Goal: Task Accomplishment & Management: Use online tool/utility

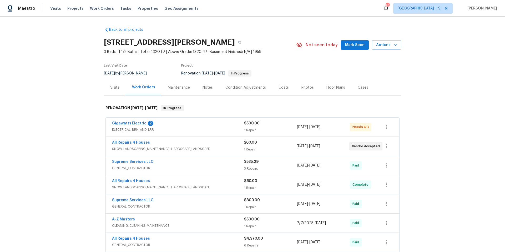
click at [142, 129] on span "ELECTRICAL, BRN_AND_LRR" at bounding box center [178, 129] width 132 height 5
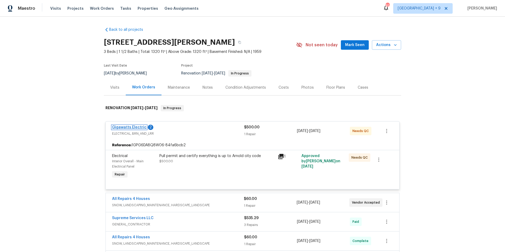
click at [128, 126] on link "Gigawatts Electric" at bounding box center [129, 128] width 34 height 4
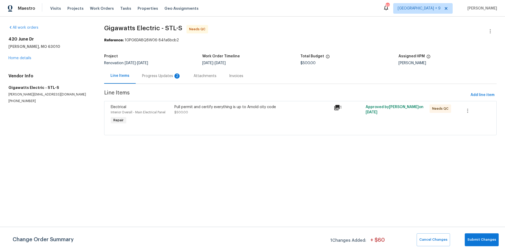
click at [149, 76] on div "Progress Updates 2" at bounding box center [161, 75] width 39 height 5
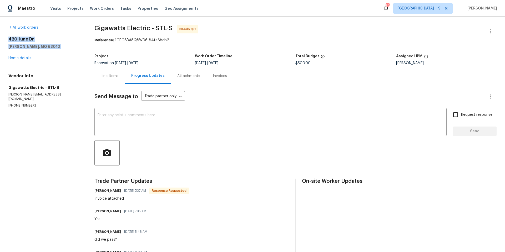
drag, startPoint x: 8, startPoint y: 39, endPoint x: 48, endPoint y: 50, distance: 41.9
click at [48, 50] on div "[STREET_ADDRESS][PERSON_NAME] Home details" at bounding box center [44, 49] width 73 height 24
copy div "420 June [GEOGRAPHIC_DATA][PERSON_NAME]"
